Goal: Navigation & Orientation: Find specific page/section

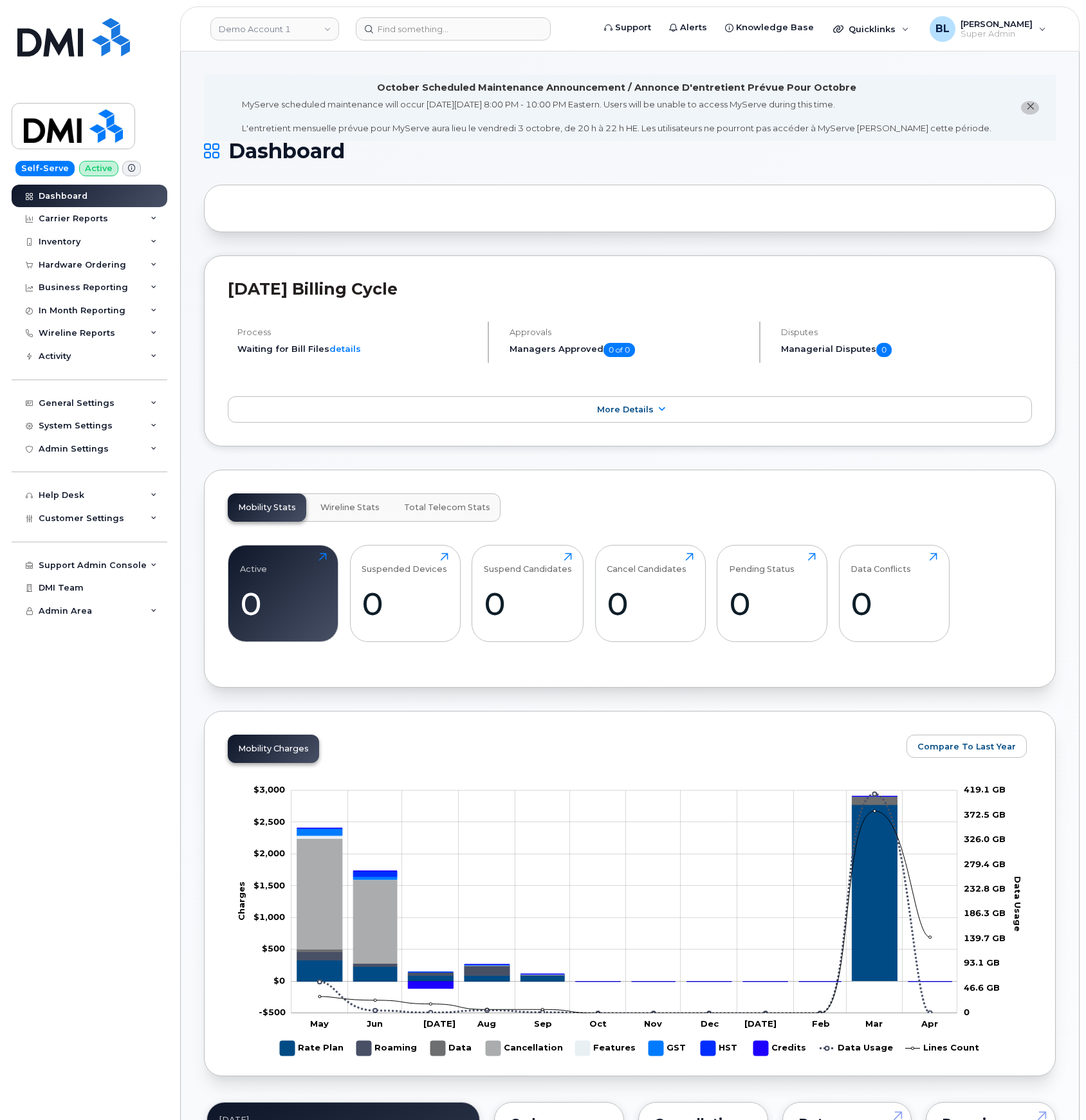
click at [709, 260] on div "[DATE] Billing Cycle Process Waiting for Bill Files details Approvals Managers …" at bounding box center [630, 352] width 852 height 192
click at [116, 436] on div "System Settings" at bounding box center [89, 425] width 156 height 23
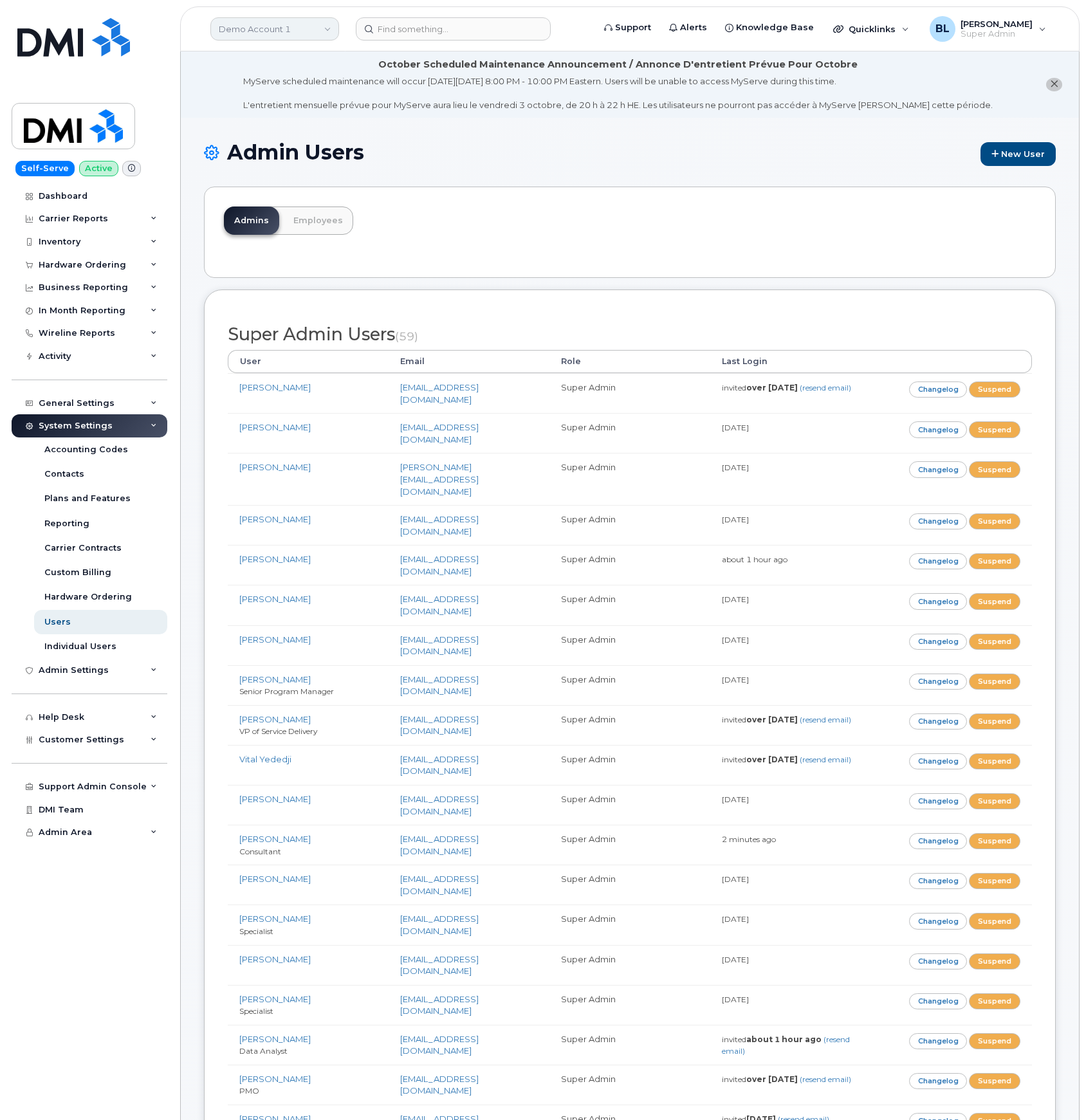
click at [274, 27] on link "Demo Account 1" at bounding box center [275, 28] width 129 height 23
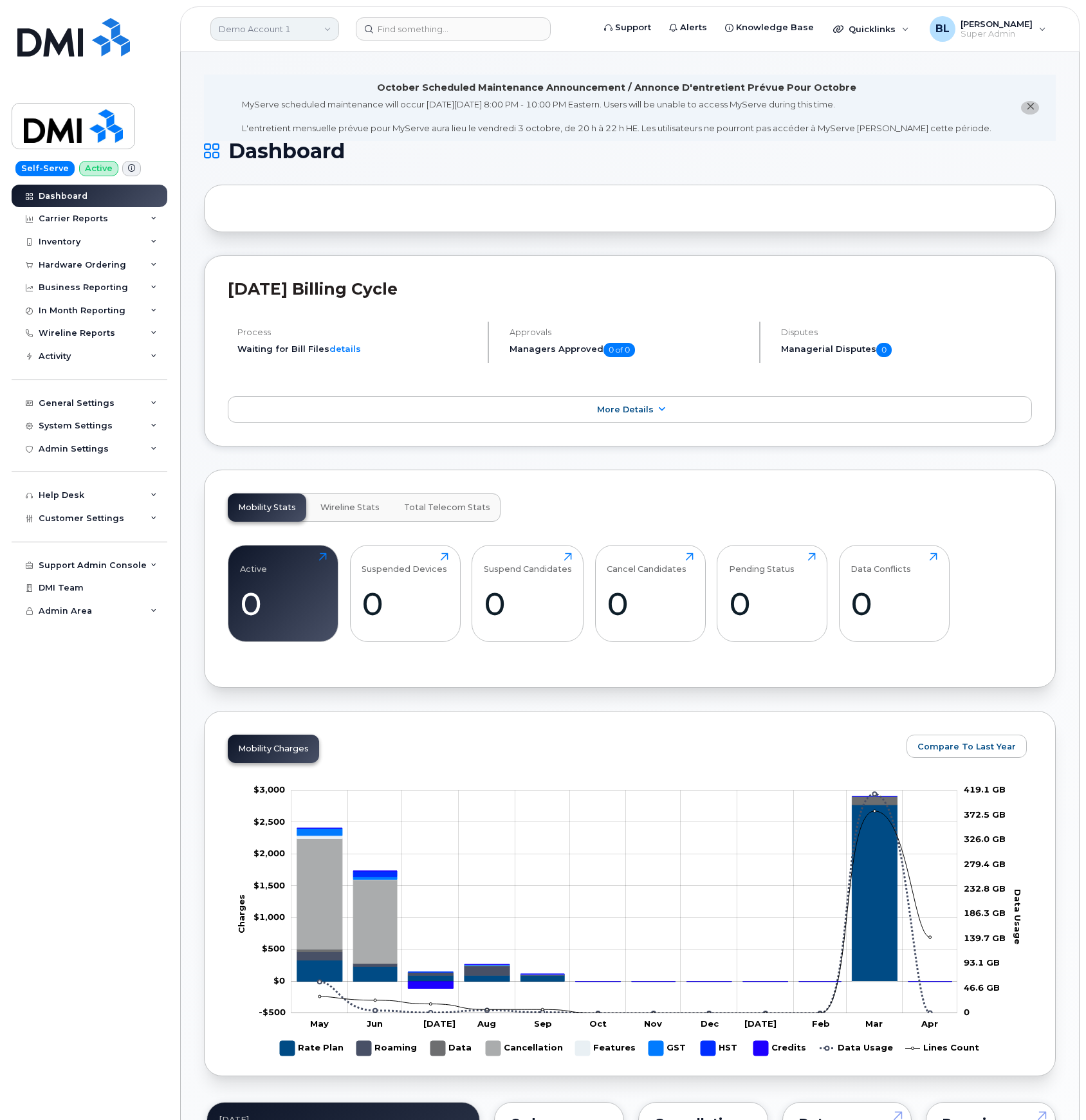
click at [293, 23] on link "Demo Account 1" at bounding box center [275, 28] width 129 height 23
